Goal: Transaction & Acquisition: Book appointment/travel/reservation

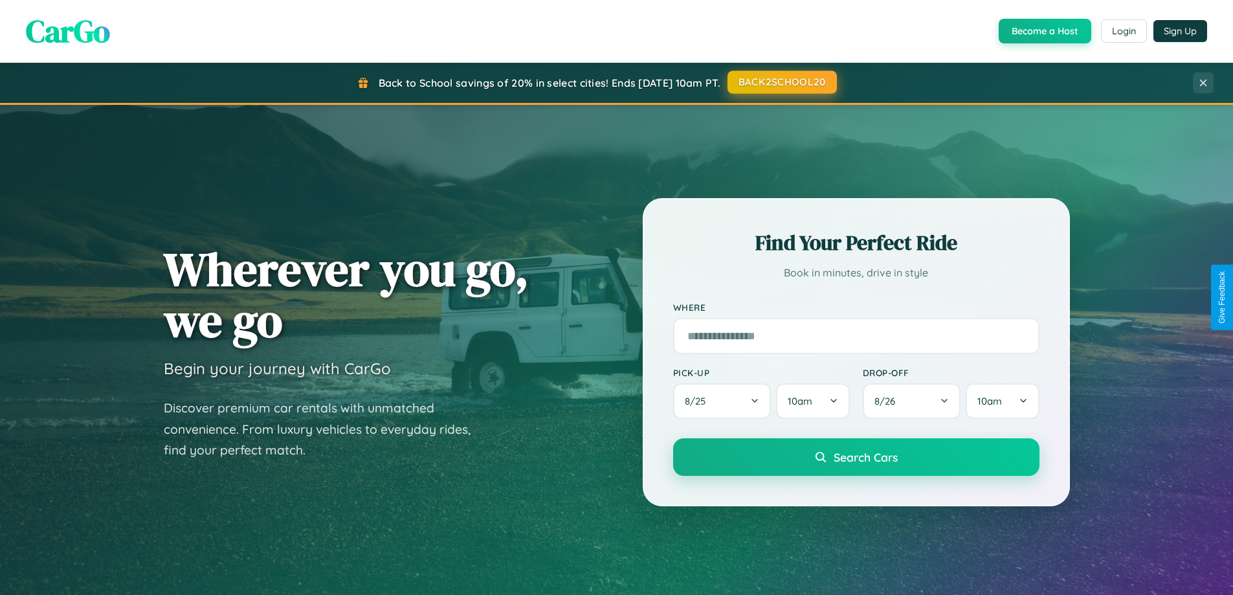
click at [781, 82] on button "BACK2SCHOOL20" at bounding box center [781, 82] width 109 height 23
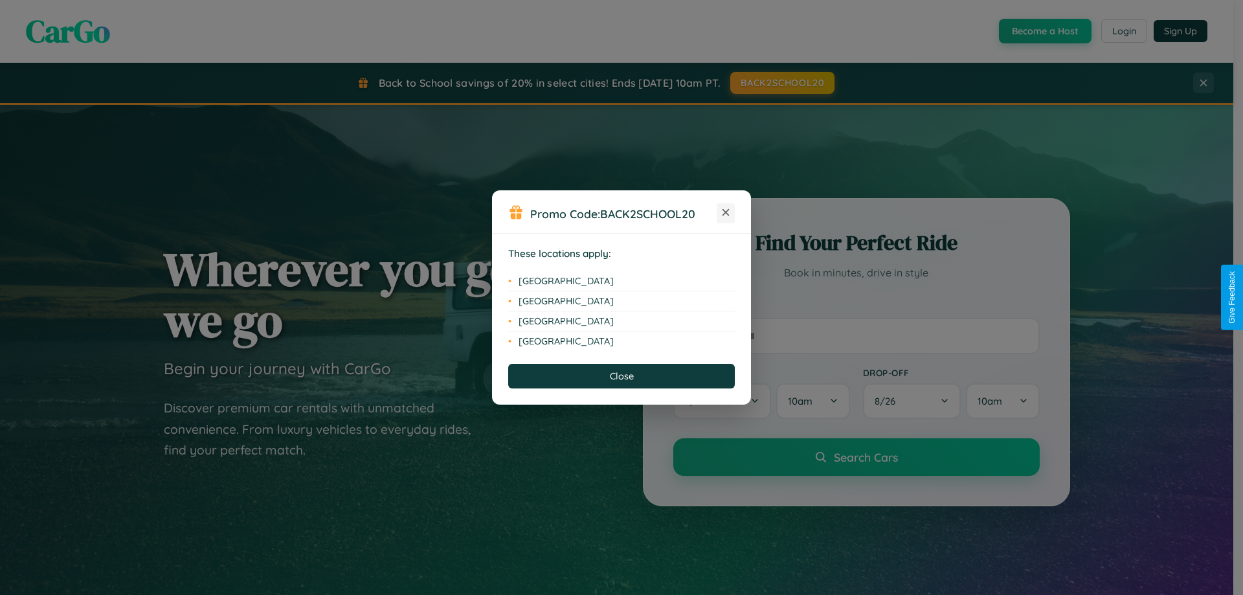
click at [726, 213] on icon at bounding box center [725, 212] width 7 height 7
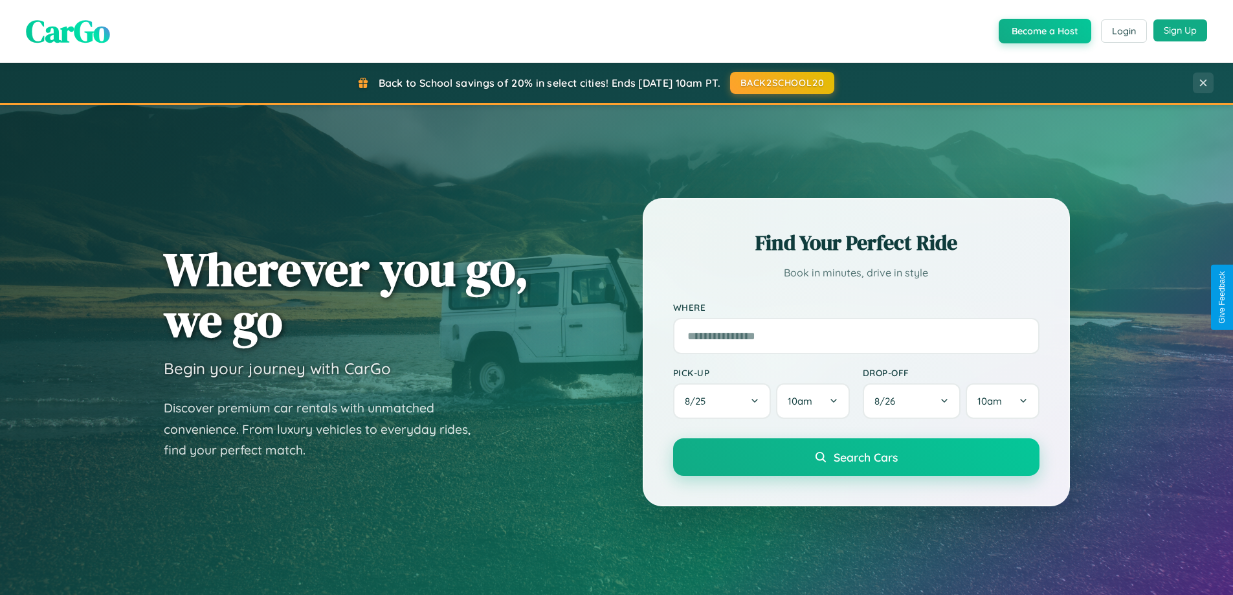
click at [1180, 30] on button "Sign Up" at bounding box center [1180, 30] width 54 height 22
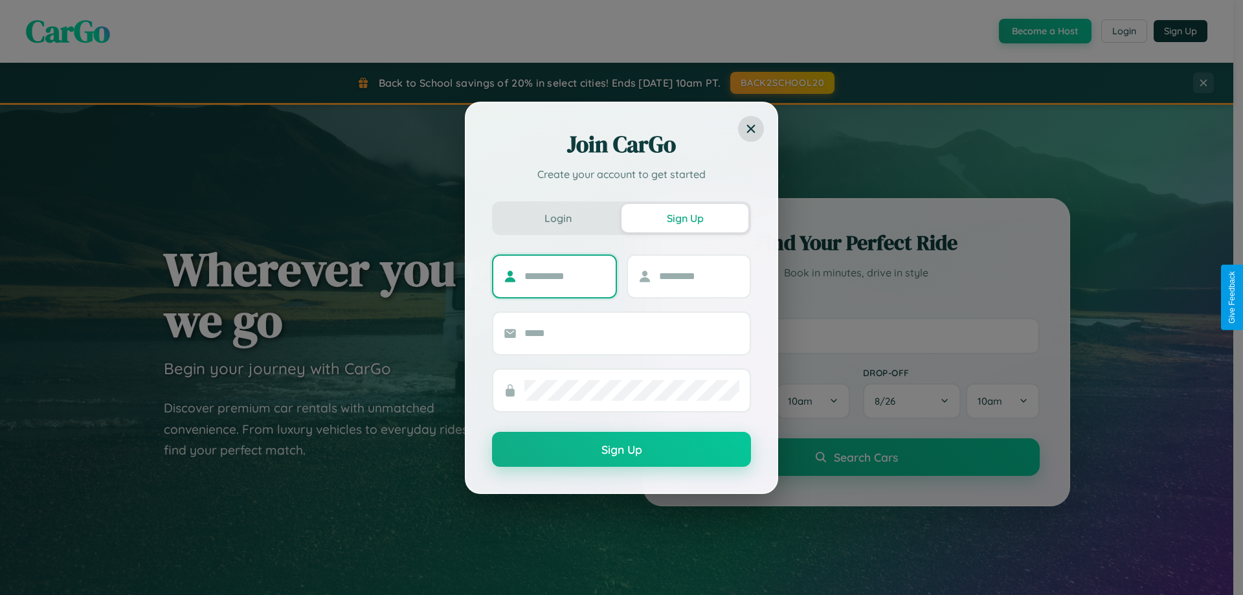
click at [564, 276] on input "text" at bounding box center [564, 276] width 81 height 21
type input "*******"
click at [698, 276] on input "text" at bounding box center [699, 276] width 81 height 21
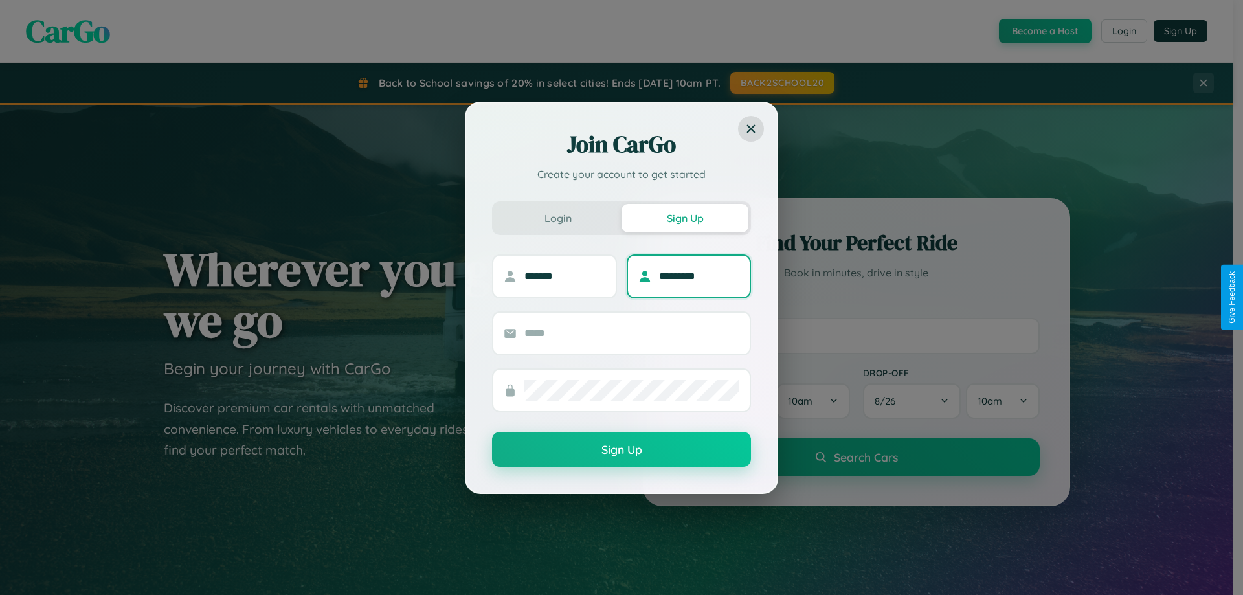
type input "*********"
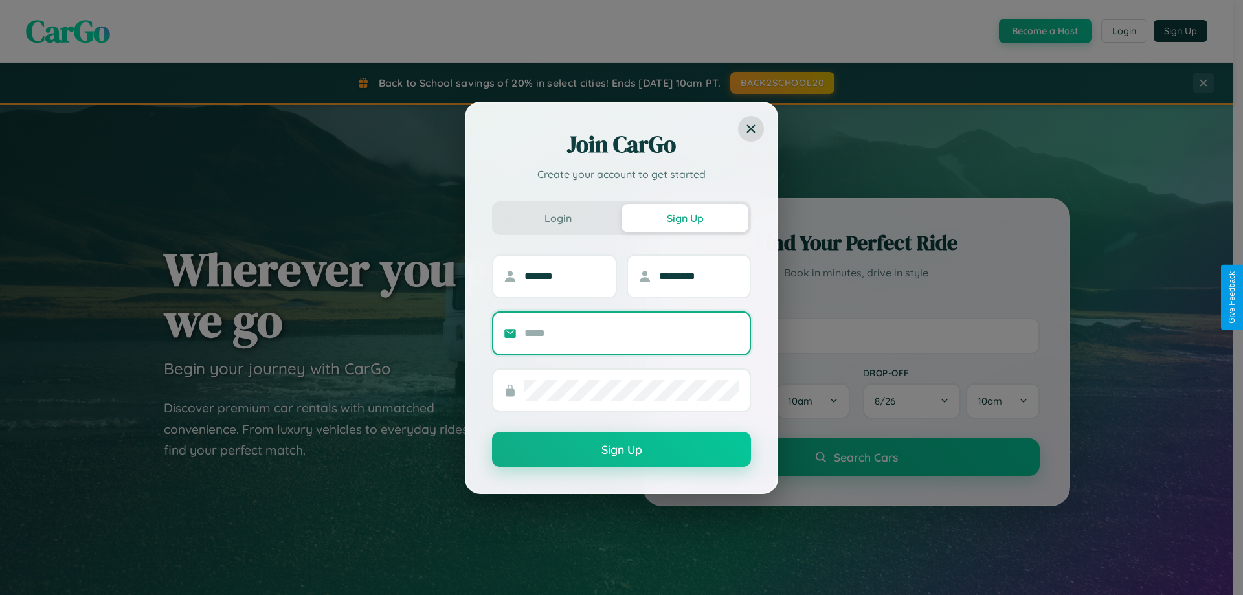
click at [632, 333] on input "text" at bounding box center [631, 333] width 215 height 21
type input "**********"
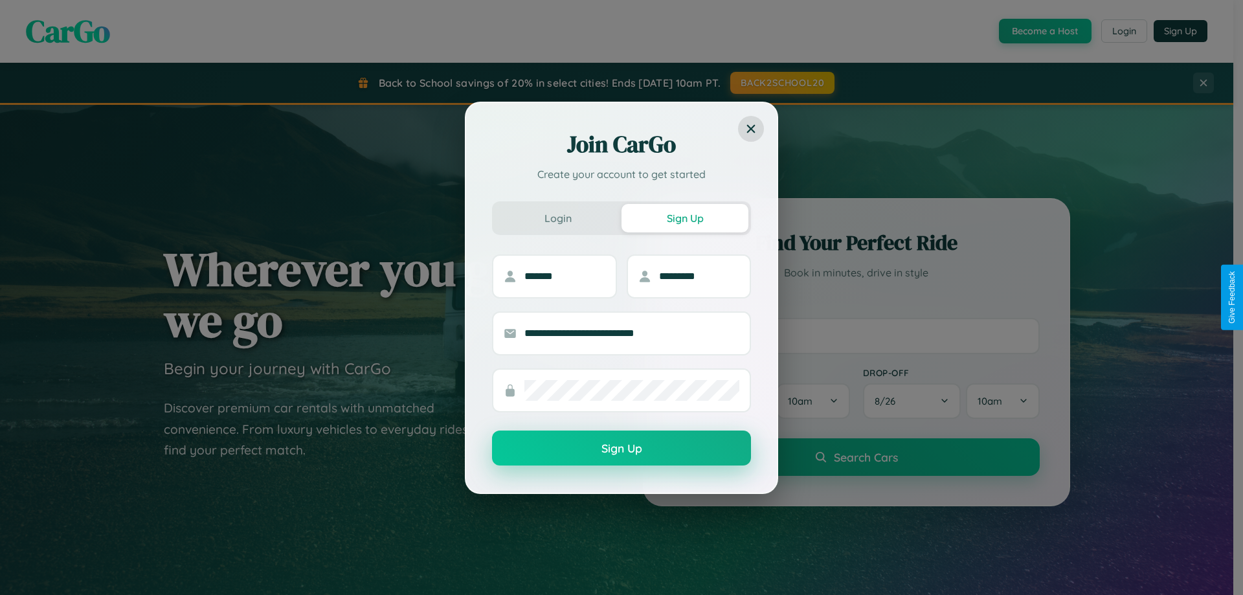
click at [621, 449] on button "Sign Up" at bounding box center [621, 447] width 259 height 35
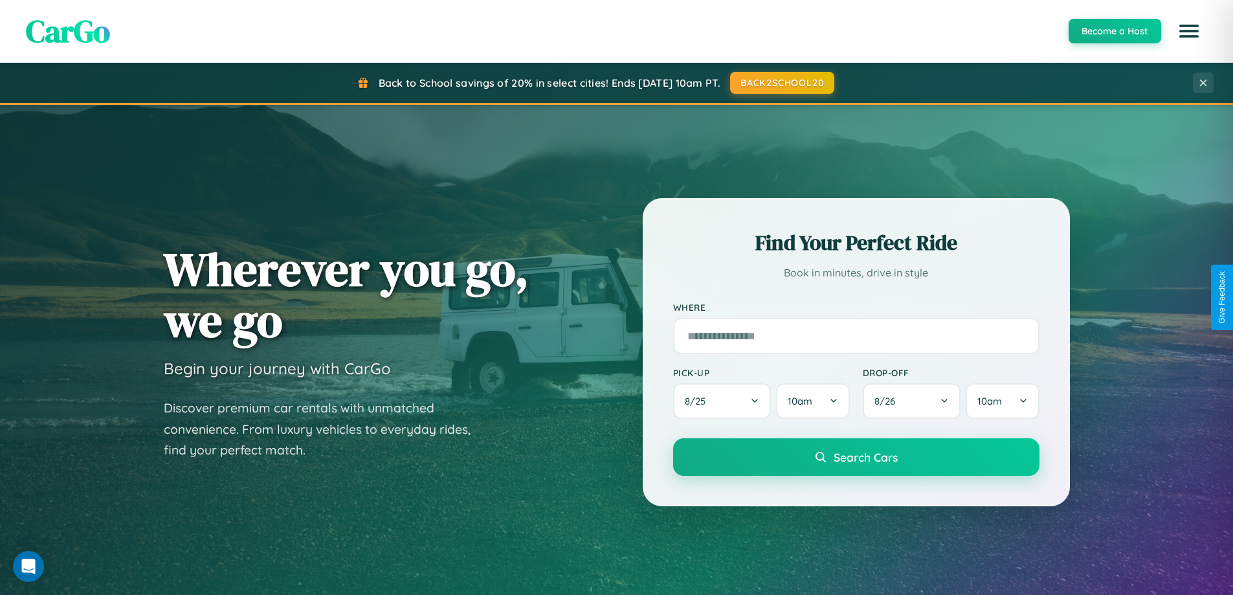
scroll to position [558, 0]
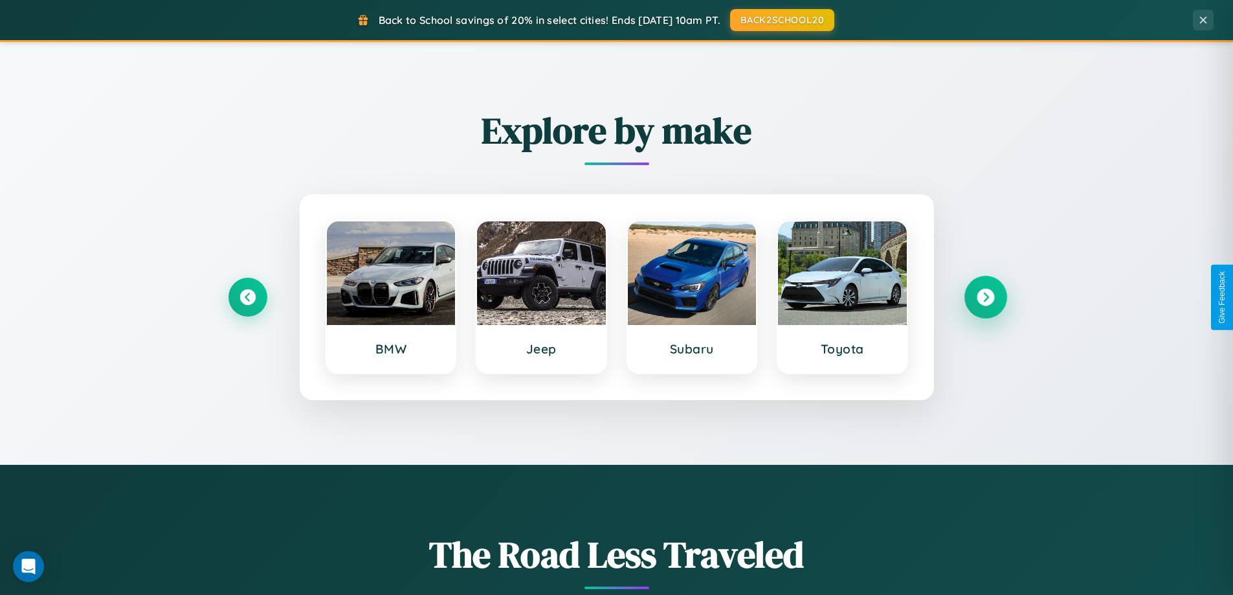
click at [985, 297] on icon at bounding box center [985, 297] width 17 height 17
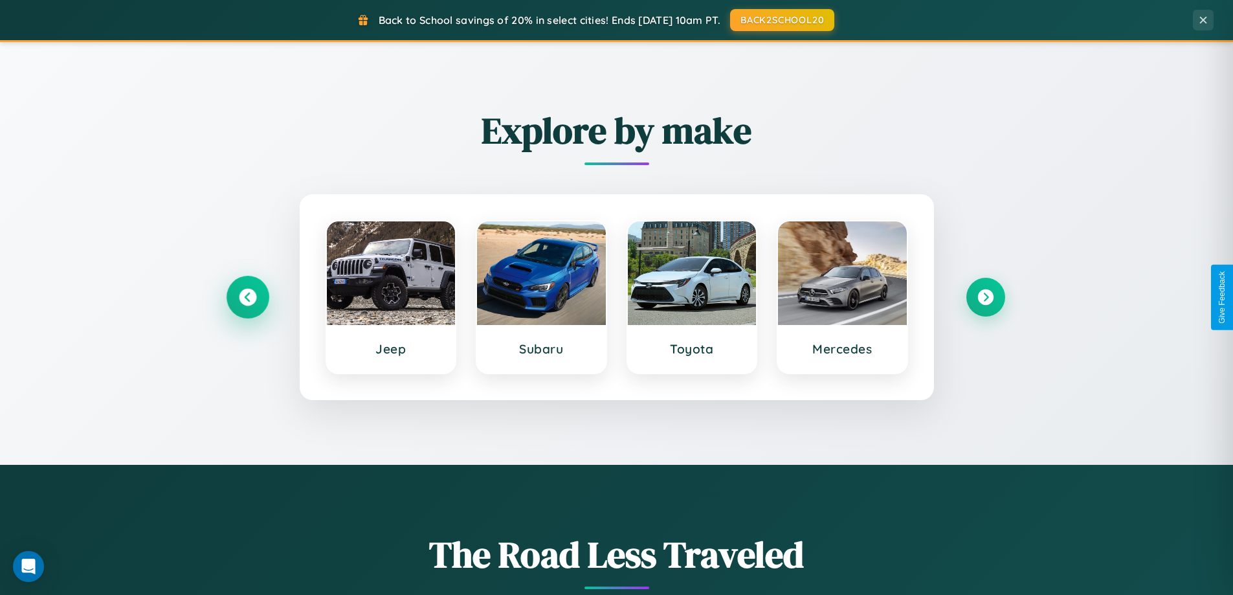
click at [247, 297] on icon at bounding box center [247, 297] width 17 height 17
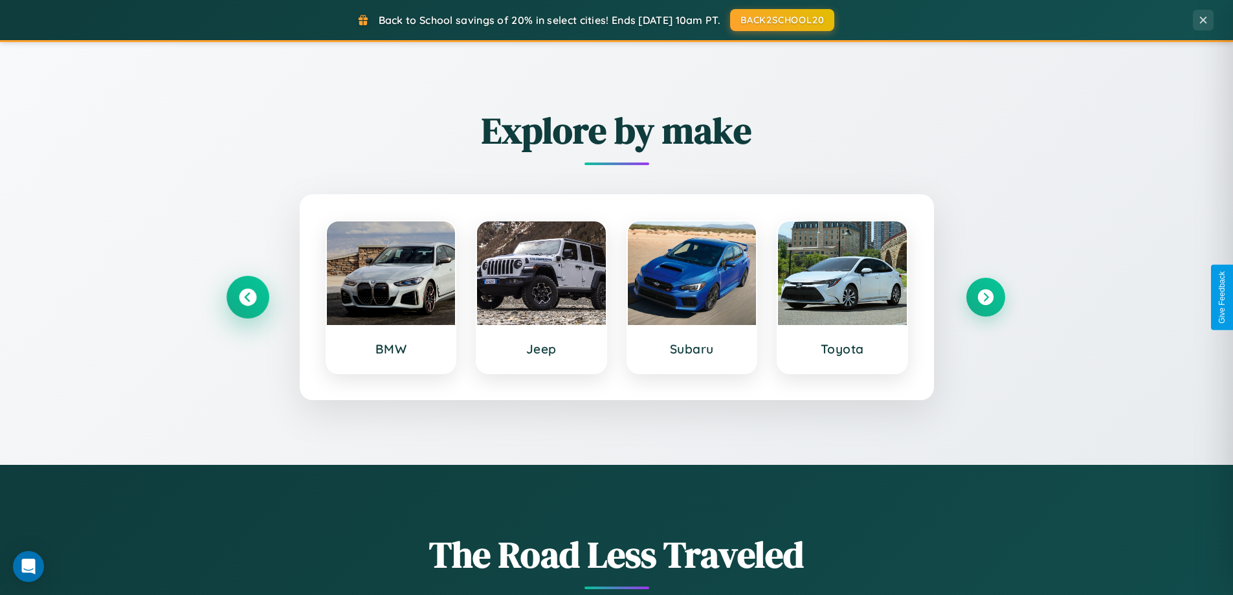
click at [247, 297] on icon at bounding box center [247, 297] width 17 height 17
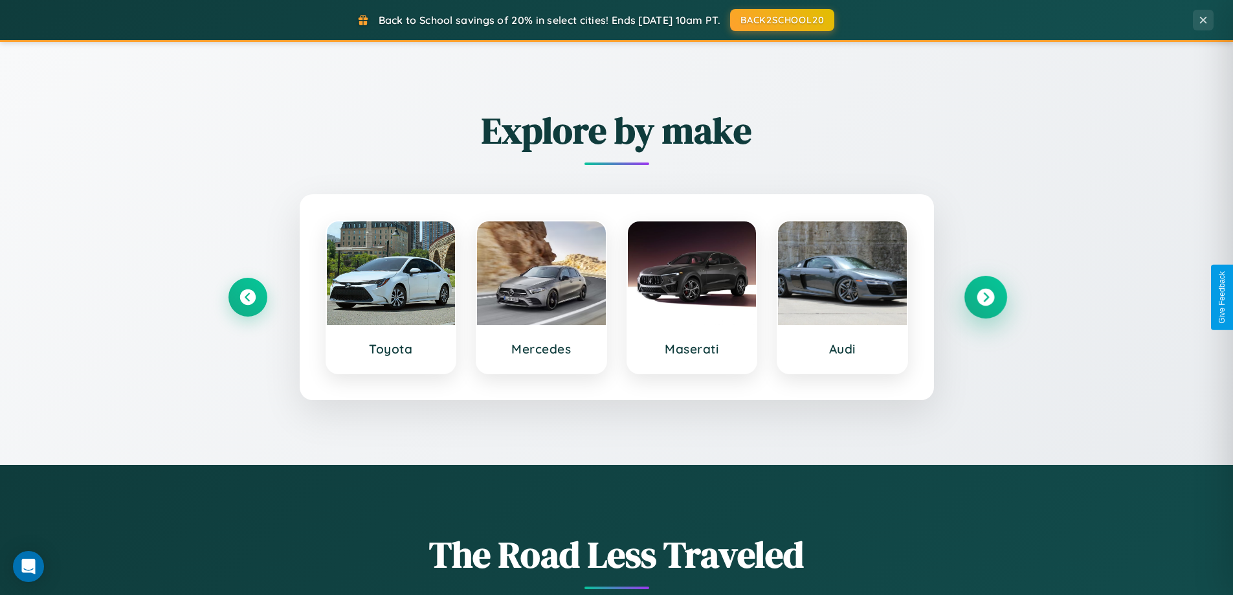
click at [985, 297] on icon at bounding box center [985, 297] width 17 height 17
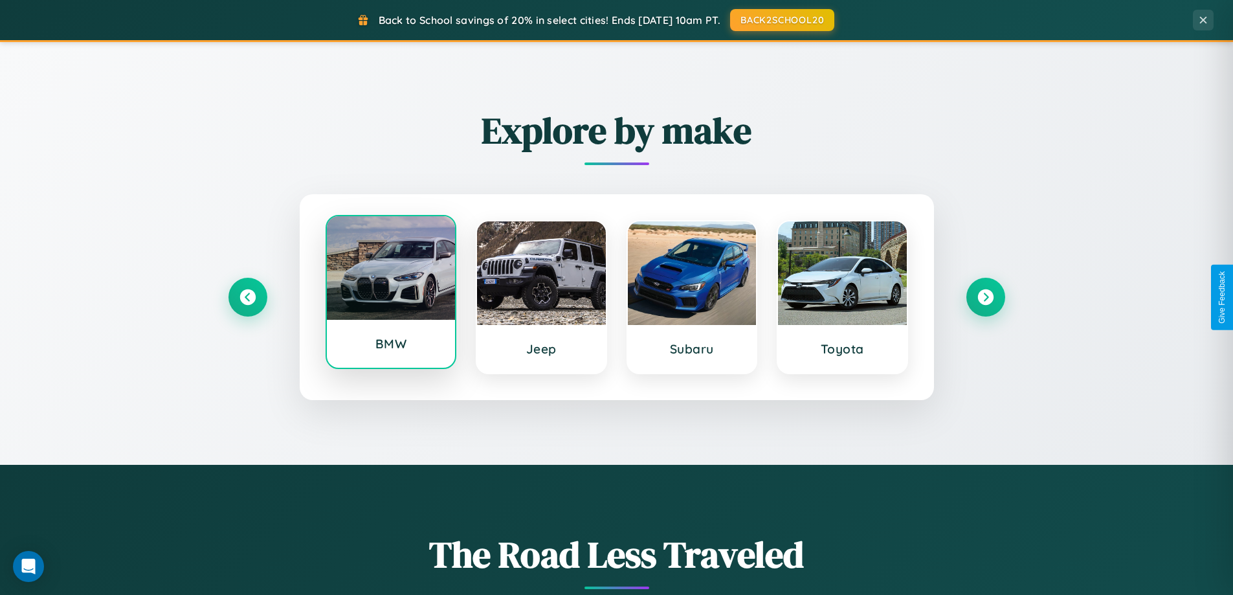
click at [390, 293] on div at bounding box center [391, 268] width 129 height 104
